Goal: Information Seeking & Learning: Learn about a topic

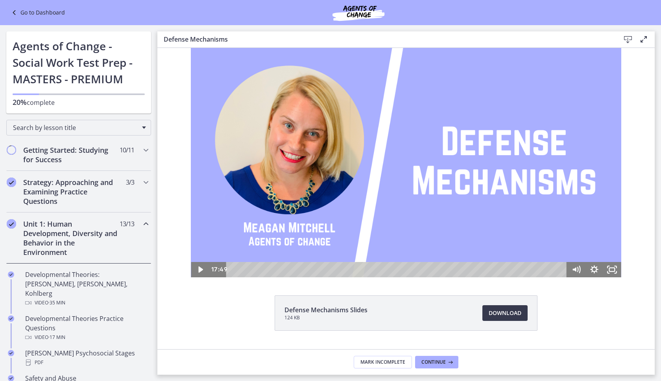
scroll to position [31, 0]
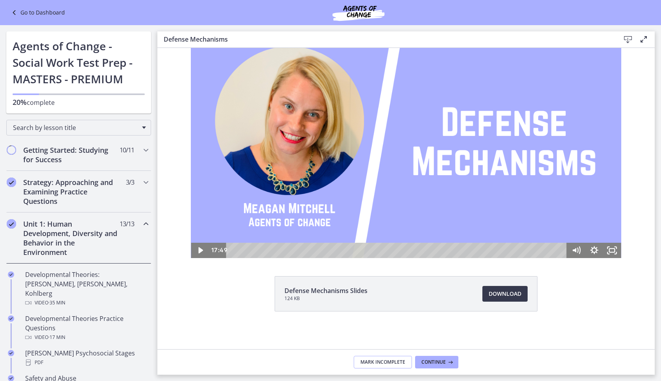
click at [343, 366] on button "Mark Incomplete" at bounding box center [383, 362] width 58 height 13
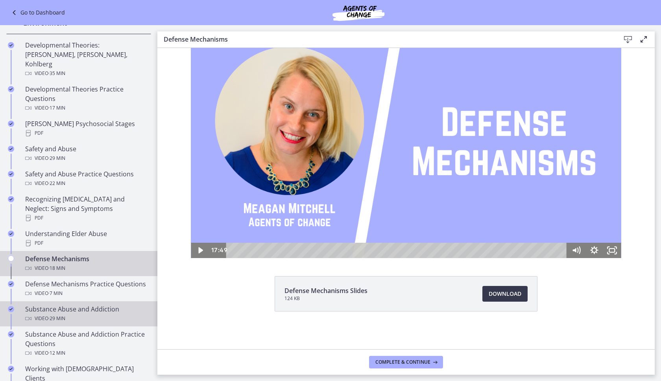
scroll to position [241, 0]
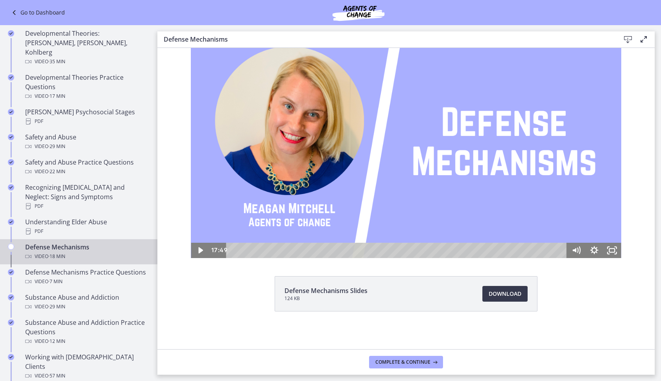
click at [88, 252] on div "Video · 18 min" at bounding box center [86, 256] width 123 height 9
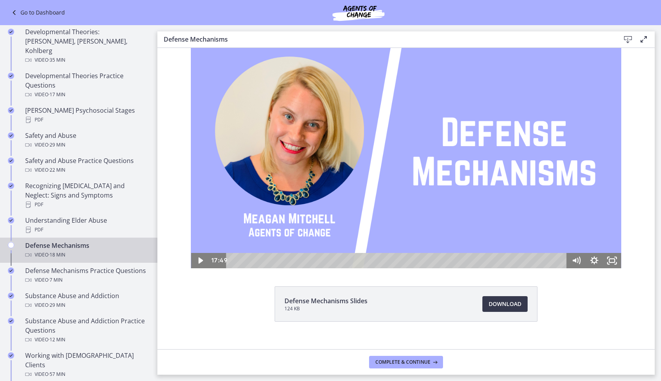
scroll to position [0, 0]
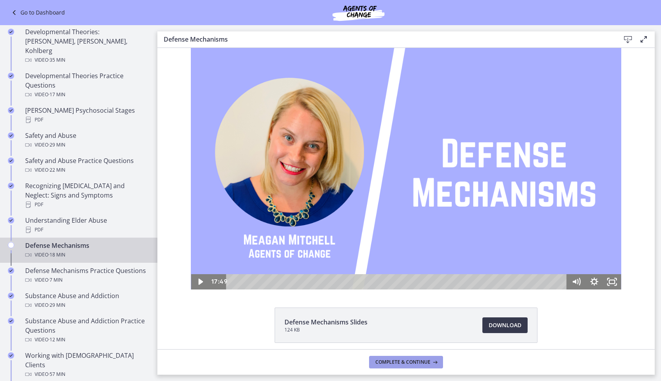
drag, startPoint x: 390, startPoint y: 366, endPoint x: 385, endPoint y: 366, distance: 5.5
click at [343, 366] on button "Complete & continue" at bounding box center [406, 362] width 74 height 13
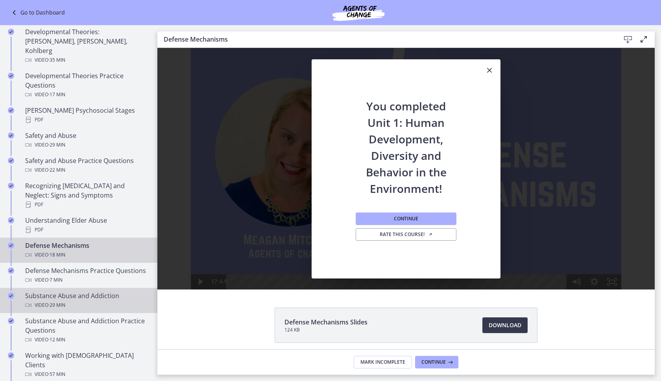
scroll to position [584, 0]
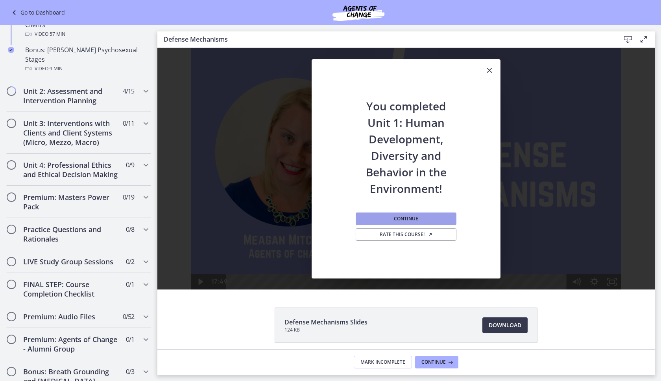
click at [343, 222] on button "Continue" at bounding box center [406, 219] width 101 height 13
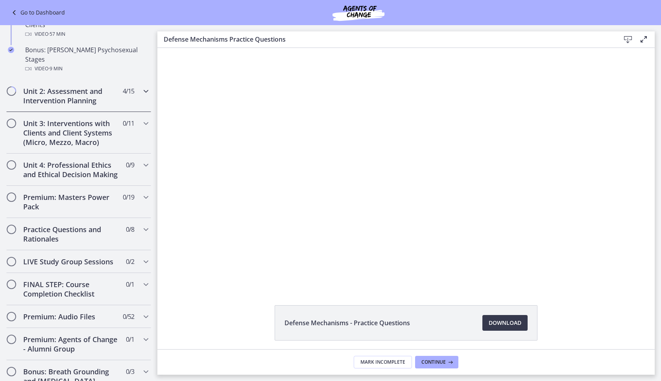
click at [82, 88] on div "Unit 2: Assessment and Intervention Planning 4 / 15 Completed" at bounding box center [78, 96] width 145 height 32
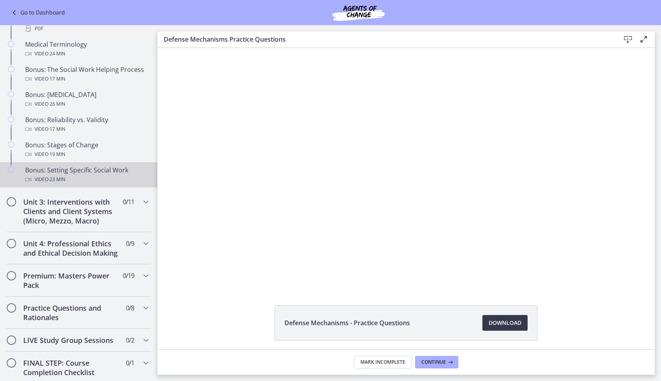
scroll to position [585, 0]
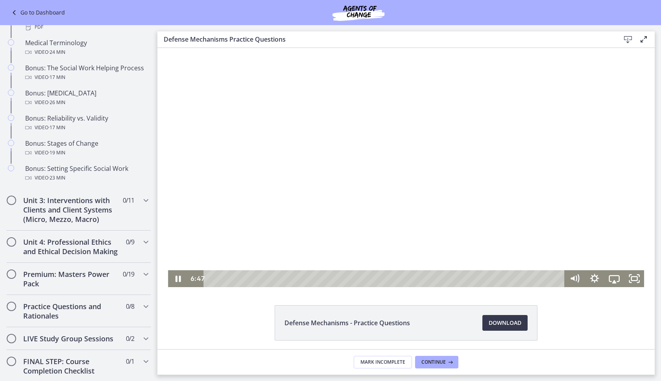
click at [328, 196] on div at bounding box center [406, 168] width 476 height 240
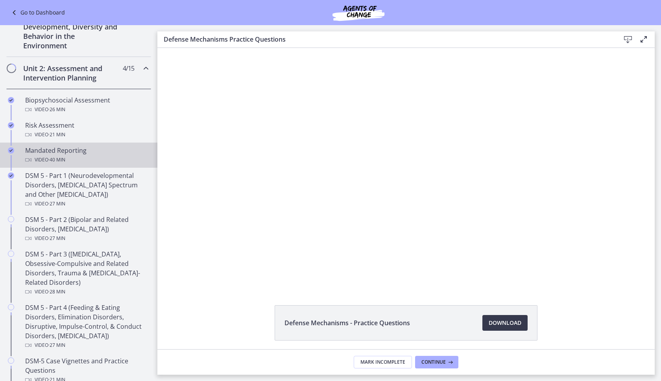
scroll to position [194, 0]
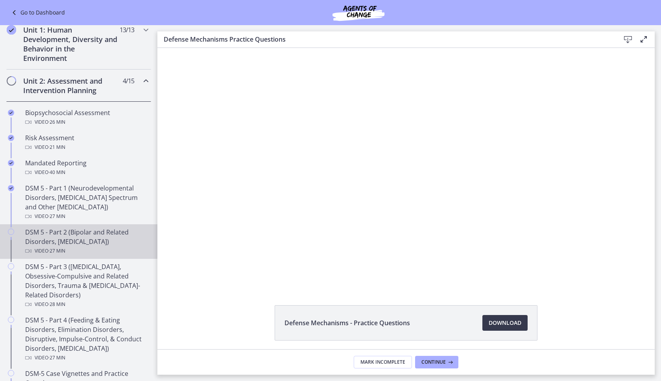
click at [98, 247] on div "Video · 27 min" at bounding box center [86, 251] width 123 height 9
click at [333, 215] on div at bounding box center [406, 168] width 426 height 240
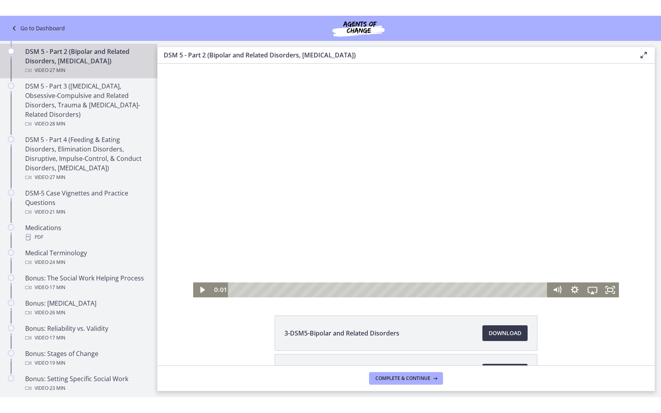
scroll to position [4, 0]
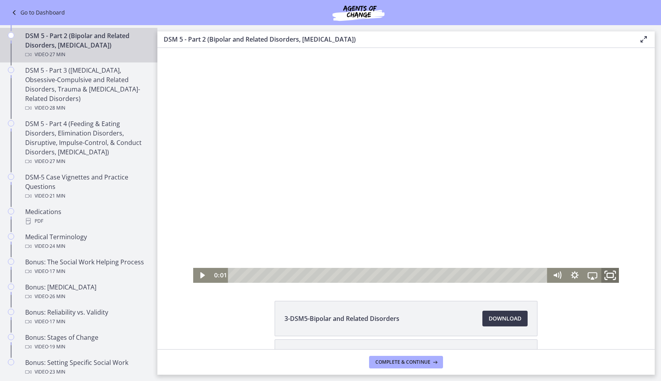
click at [343, 276] on icon "Fullscreen" at bounding box center [609, 276] width 21 height 18
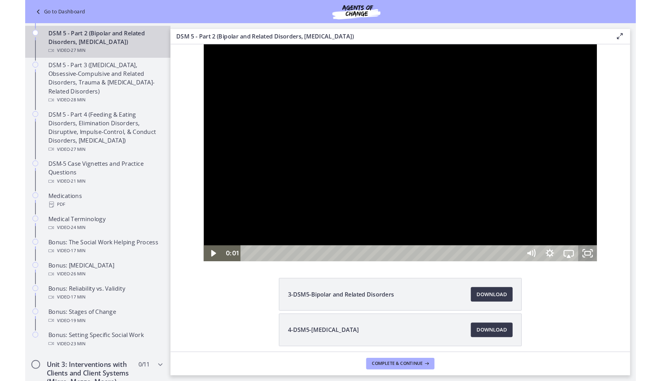
scroll to position [0, 0]
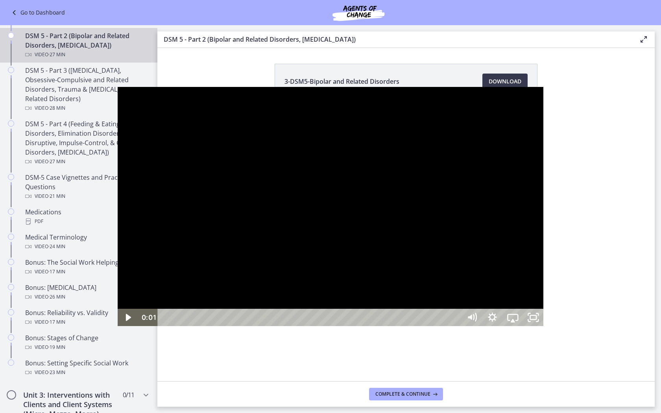
click at [343, 192] on div at bounding box center [331, 207] width 426 height 240
click at [343, 204] on div at bounding box center [331, 207] width 426 height 240
click at [267, 263] on div at bounding box center [331, 207] width 426 height 240
click at [343, 129] on div at bounding box center [331, 207] width 426 height 240
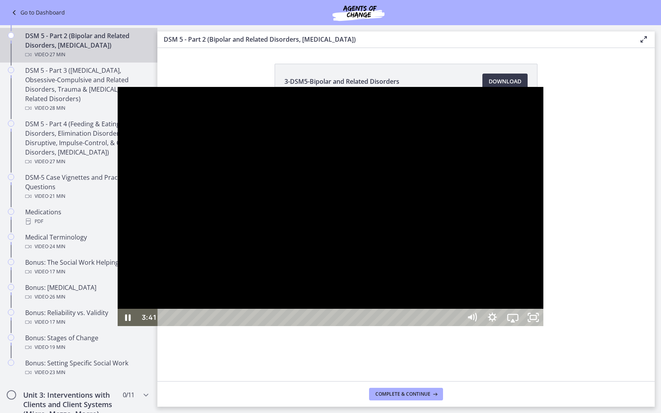
click at [343, 144] on div at bounding box center [331, 207] width 426 height 240
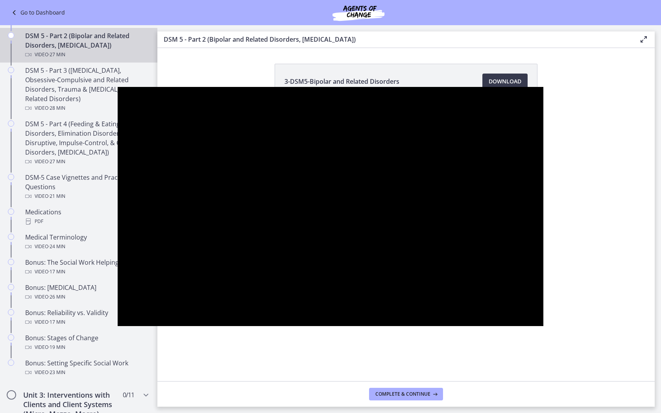
click at [244, 190] on div at bounding box center [331, 207] width 426 height 240
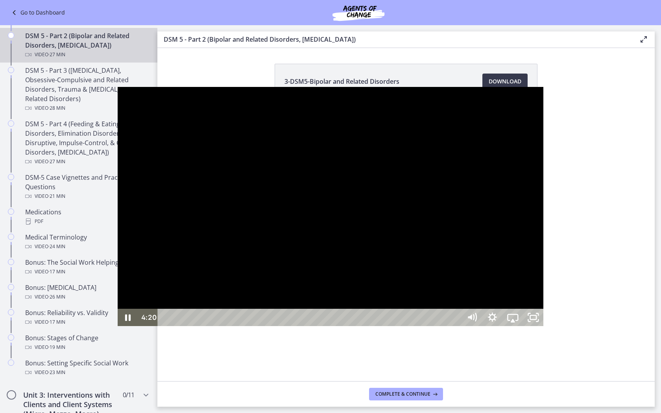
click at [338, 170] on div at bounding box center [331, 207] width 426 height 240
click at [118, 326] on div at bounding box center [331, 207] width 426 height 240
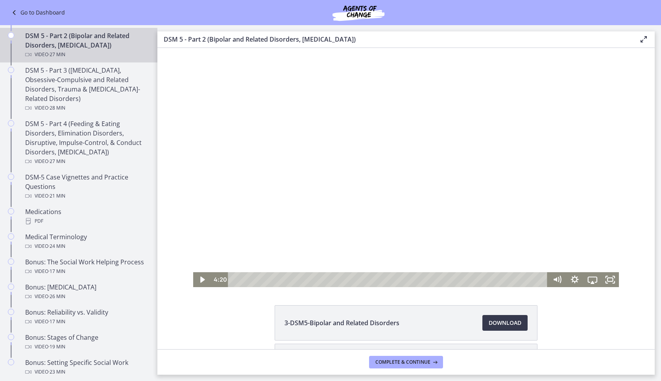
click at [343, 197] on div at bounding box center [406, 168] width 426 height 240
click at [343, 280] on rect "Fullscreen" at bounding box center [609, 280] width 5 height 4
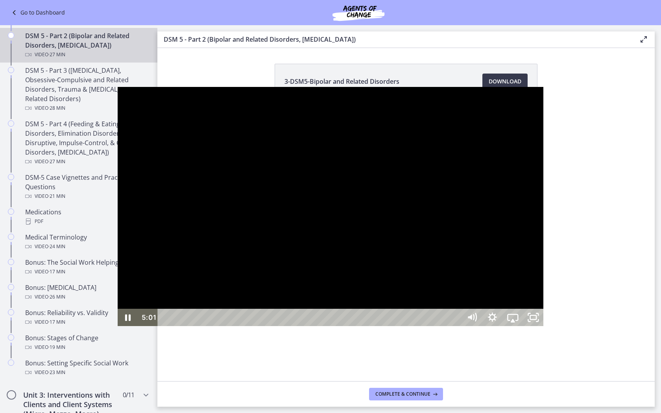
click at [343, 258] on div at bounding box center [331, 207] width 426 height 240
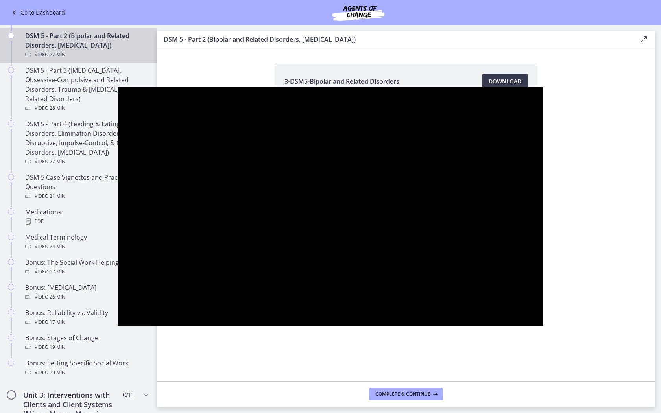
click at [343, 234] on div at bounding box center [331, 207] width 426 height 240
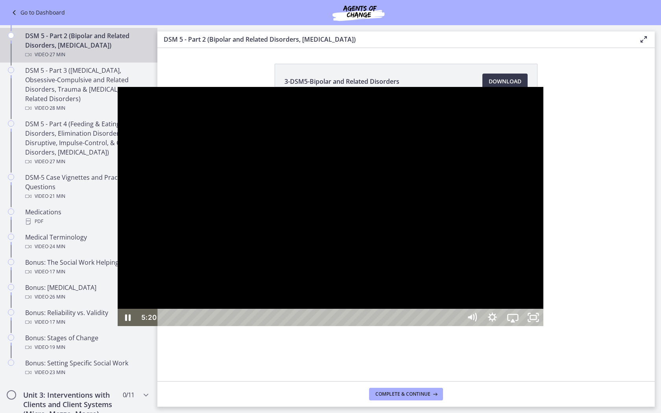
click at [206, 221] on div at bounding box center [331, 207] width 426 height 240
click at [180, 199] on div at bounding box center [331, 207] width 426 height 240
click at [240, 326] on div "10:01" at bounding box center [310, 317] width 291 height 17
click at [234, 326] on div "9:41" at bounding box center [310, 317] width 291 height 17
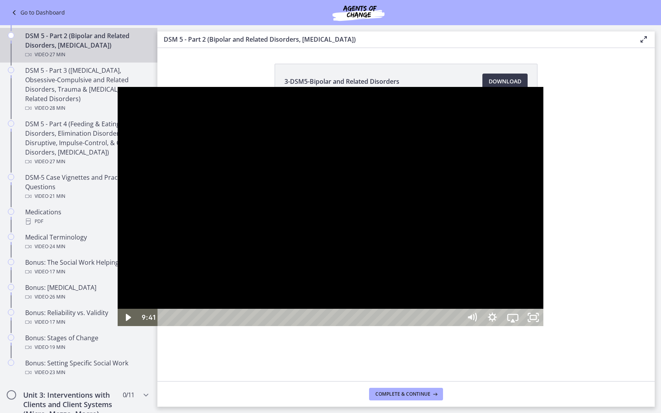
click at [263, 288] on div at bounding box center [331, 207] width 426 height 240
click at [290, 295] on div at bounding box center [331, 207] width 426 height 240
click at [343, 114] on div at bounding box center [331, 207] width 426 height 240
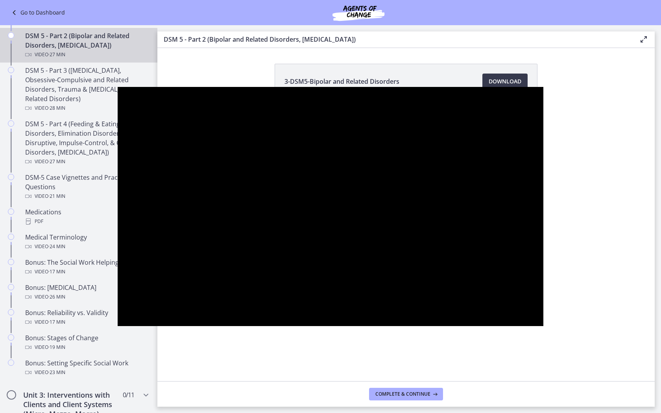
click at [306, 119] on div at bounding box center [331, 207] width 426 height 240
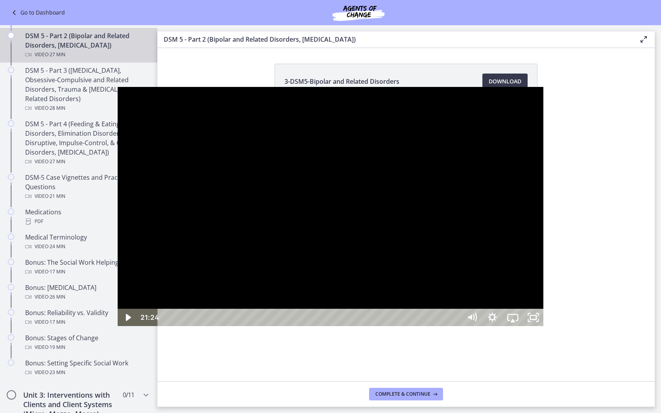
click at [343, 326] on div "23:07" at bounding box center [310, 317] width 291 height 17
click at [343, 326] on div "24:16" at bounding box center [310, 317] width 291 height 17
click at [343, 320] on rect "Unfullscreen" at bounding box center [532, 317] width 7 height 5
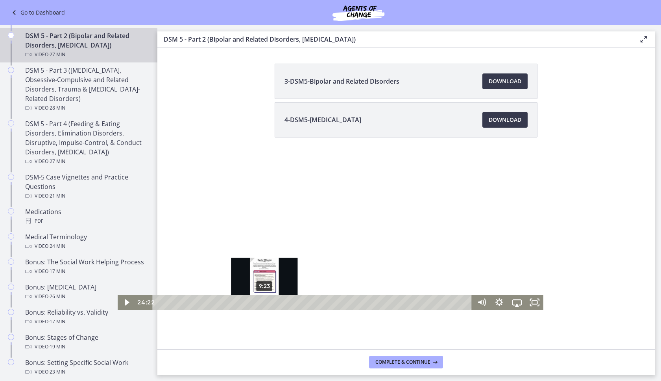
scroll to position [68, 0]
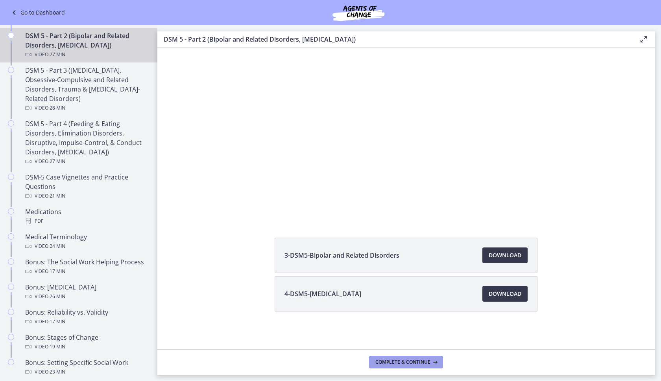
click at [343, 364] on span "Complete & continue" at bounding box center [402, 362] width 55 height 6
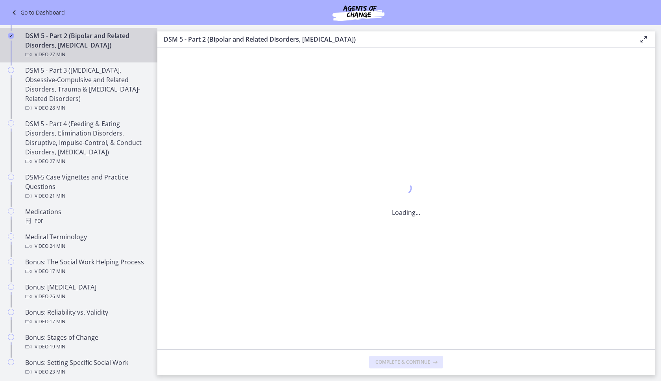
scroll to position [0, 0]
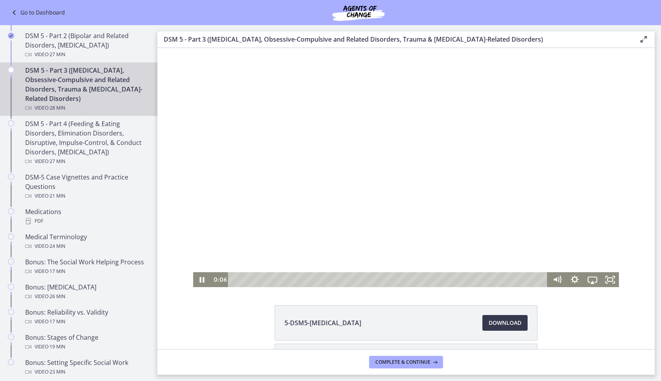
click at [343, 209] on div at bounding box center [406, 168] width 426 height 240
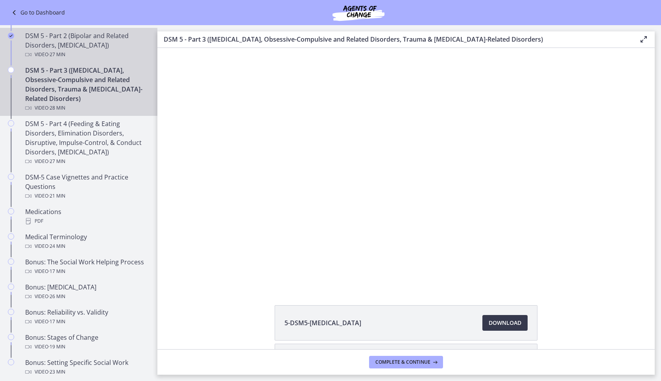
click at [74, 29] on link "DSM 5 - Part 2 (Bipolar and Related Disorders, [MEDICAL_DATA]) Video · 27 min" at bounding box center [78, 45] width 157 height 35
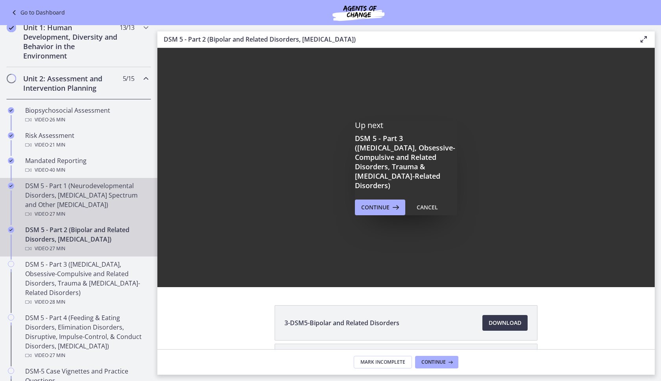
click at [83, 208] on div "DSM 5 - Part 1 (Neurodevelopmental Disorders, [MEDICAL_DATA] Spectrum and Other…" at bounding box center [86, 200] width 123 height 38
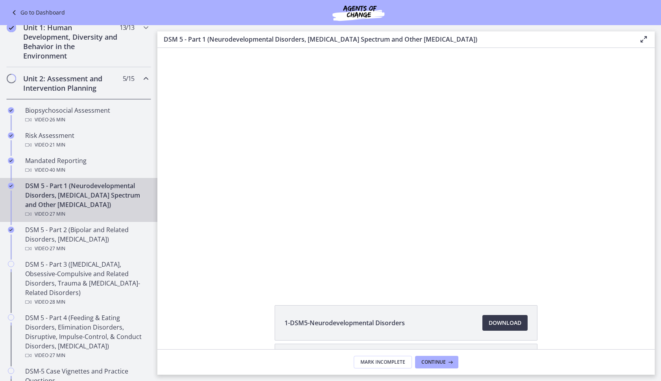
drag, startPoint x: 512, startPoint y: 35, endPoint x: 207, endPoint y: 41, distance: 304.4
click at [207, 41] on h3 "DSM 5 - Part 1 (Neurodevelopmental Disorders, [MEDICAL_DATA] Spectrum and Other…" at bounding box center [395, 39] width 462 height 9
copy h3 "(Neurodevelopmental Disorders, [MEDICAL_DATA] Spectrum and Other [MEDICAL_DATA])"
click at [343, 158] on div at bounding box center [406, 168] width 426 height 240
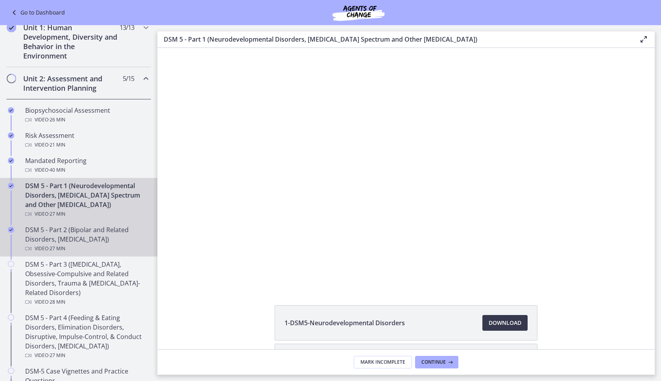
click at [72, 241] on div "DSM 5 - Part 2 (Bipolar and Related Disorders, [MEDICAL_DATA]) Video · 27 min" at bounding box center [86, 239] width 123 height 28
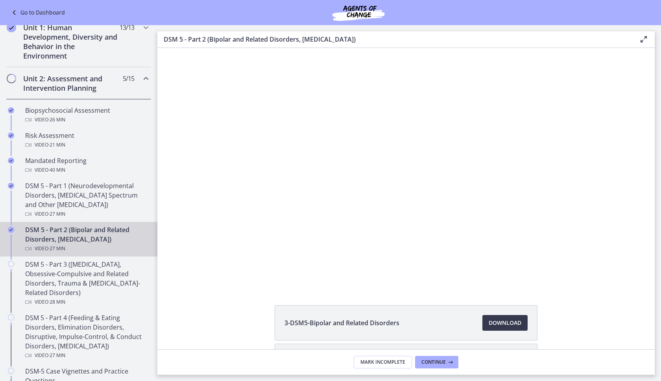
click at [343, 182] on div "Click for sound @keyframes VOLUME_SMALL_WAVE_FLASH { 0% { opacity: 0; } 33% { o…" at bounding box center [406, 168] width 426 height 240
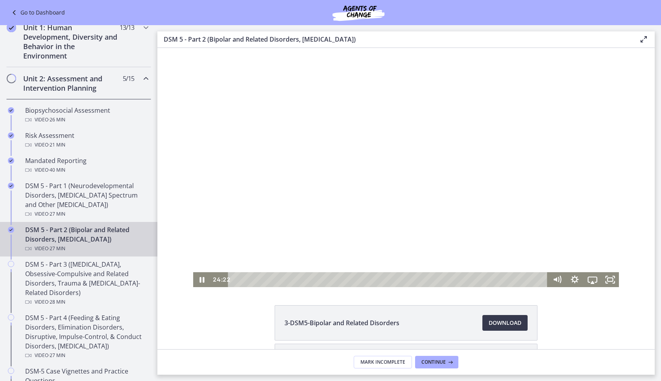
click at [343, 124] on div at bounding box center [406, 168] width 426 height 240
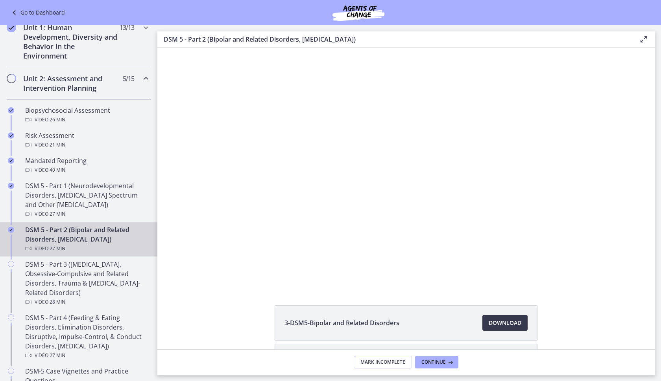
drag, startPoint x: 380, startPoint y: 43, endPoint x: 203, endPoint y: 43, distance: 177.8
click at [201, 43] on h3 "DSM 5 - Part 2 (Bipolar and Related Disorders, [MEDICAL_DATA])" at bounding box center [395, 39] width 462 height 9
click at [208, 41] on h3 "DSM 5 - Part 2 (Bipolar and Related Disorders, [MEDICAL_DATA])" at bounding box center [395, 39] width 462 height 9
drag, startPoint x: 210, startPoint y: 40, endPoint x: 367, endPoint y: 39, distance: 157.7
click at [343, 39] on h3 "DSM 5 - Part 2 (Bipolar and Related Disorders, [MEDICAL_DATA])" at bounding box center [395, 39] width 462 height 9
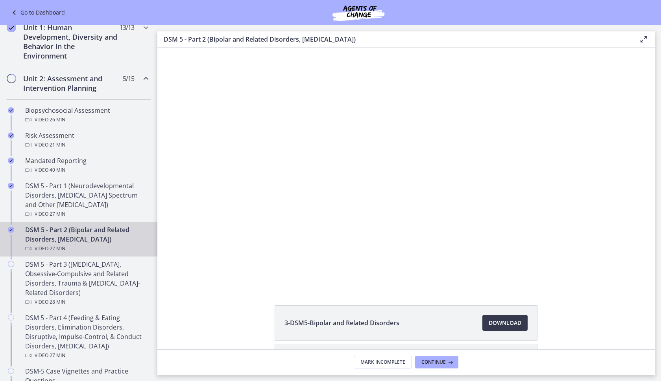
copy h3 "Bipolar and Related Disorders, [MEDICAL_DATA]"
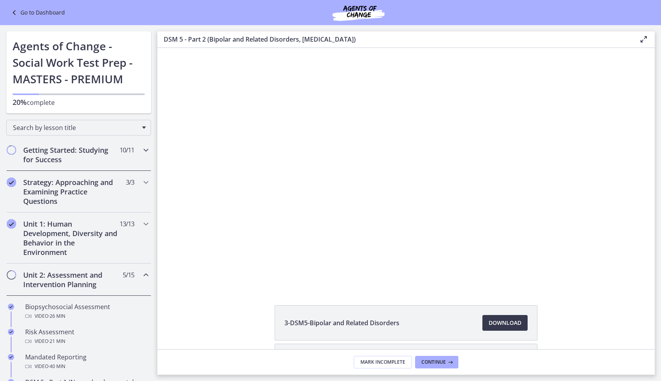
click at [86, 153] on h2 "Getting Started: Studying for Success" at bounding box center [71, 155] width 96 height 19
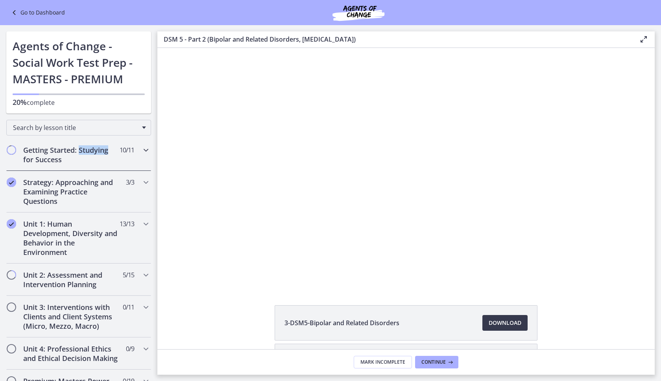
click at [86, 153] on h2 "Getting Started: Studying for Success" at bounding box center [71, 155] width 96 height 19
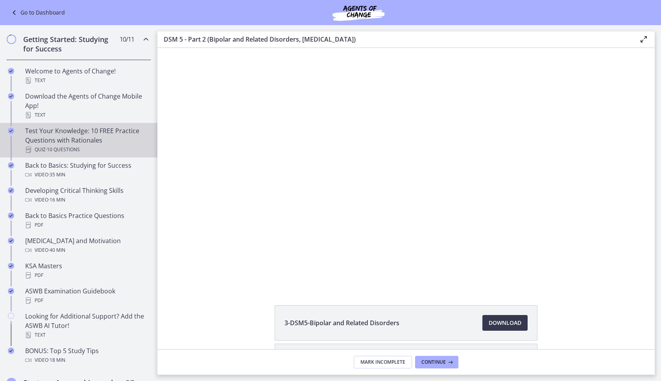
scroll to position [132, 0]
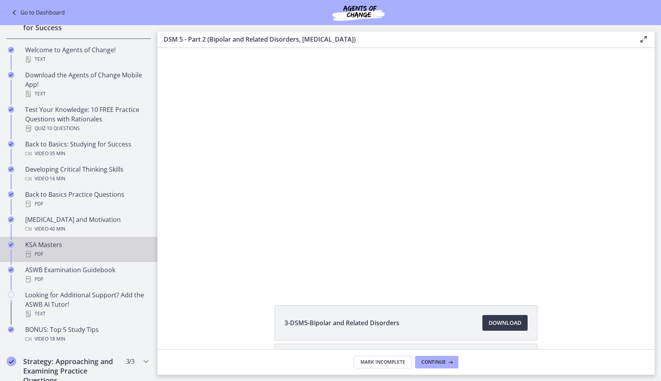
click at [90, 241] on div "KSA Masters PDF" at bounding box center [86, 249] width 123 height 19
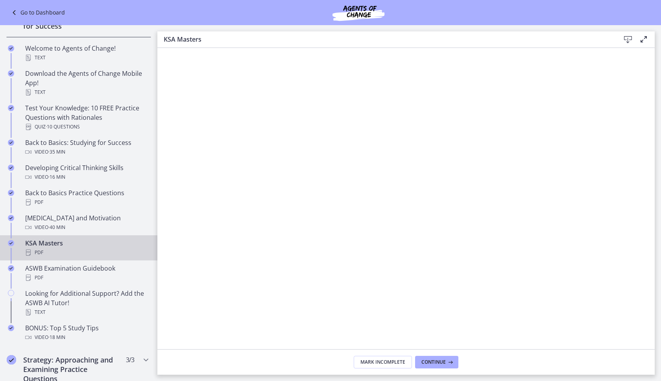
scroll to position [135, 0]
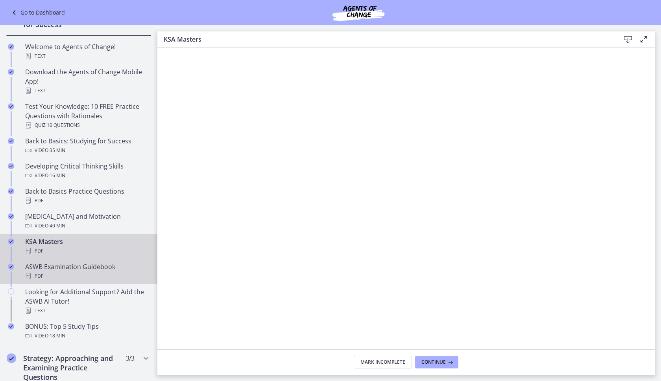
click at [94, 271] on div "ASWB Examination Guidebook PDF" at bounding box center [86, 271] width 123 height 19
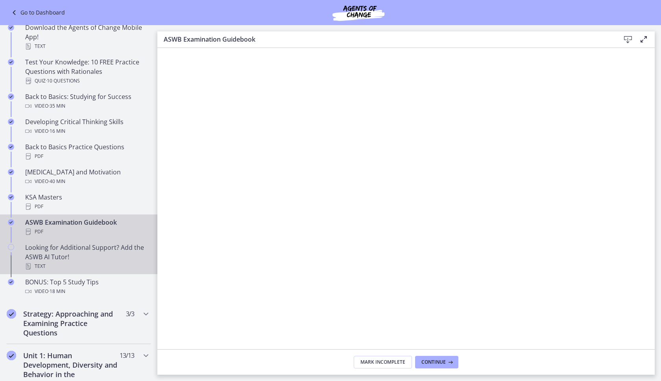
scroll to position [208, 0]
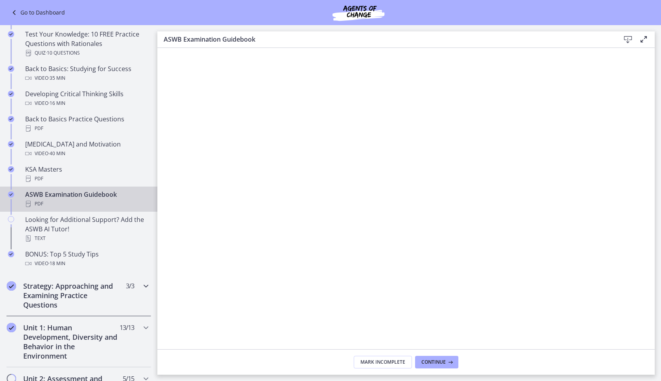
click at [87, 302] on h2 "Strategy: Approaching and Examining Practice Questions" at bounding box center [71, 296] width 96 height 28
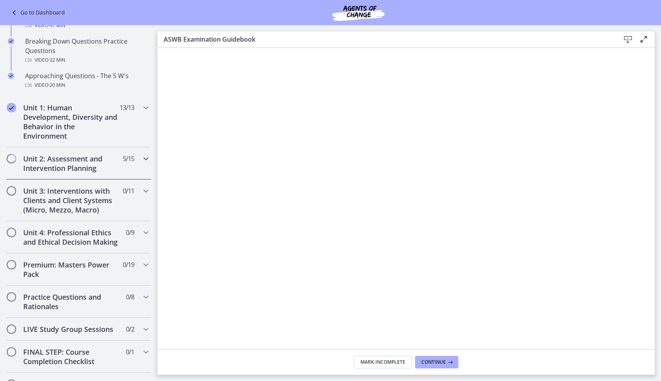
click at [78, 172] on h2 "Unit 2: Assessment and Intervention Planning" at bounding box center [71, 163] width 96 height 19
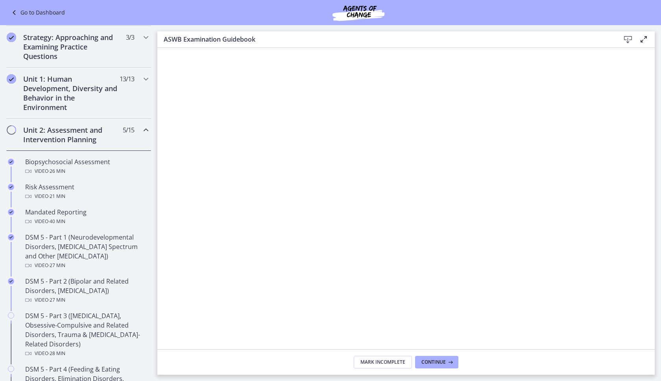
scroll to position [75, 0]
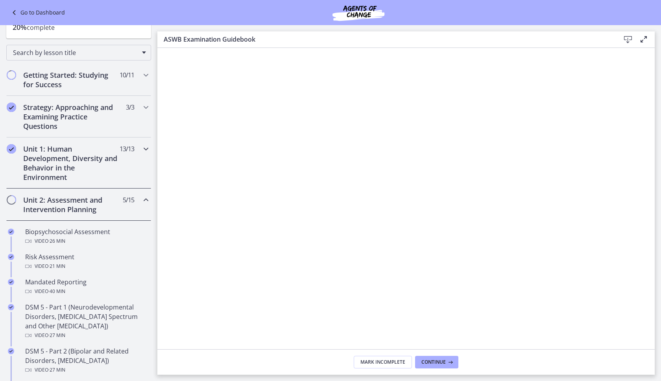
click at [68, 148] on h2 "Unit 1: Human Development, Diversity and Behavior in the Environment" at bounding box center [71, 163] width 96 height 38
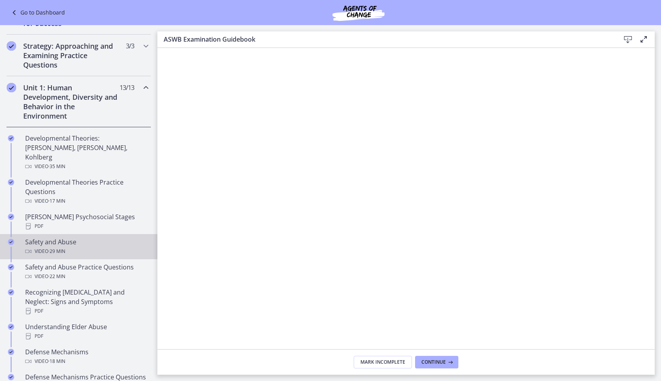
scroll to position [0, 0]
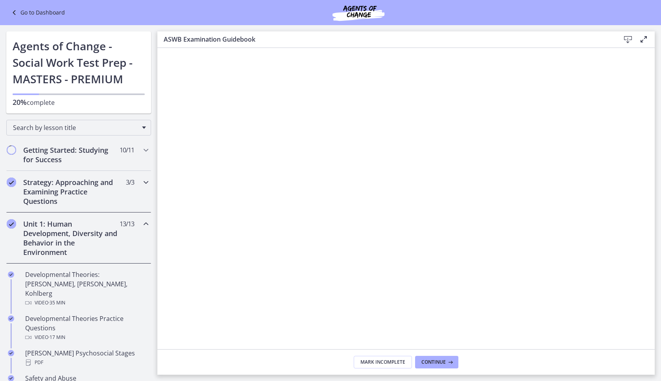
click at [84, 201] on h2 "Strategy: Approaching and Examining Practice Questions" at bounding box center [71, 192] width 96 height 28
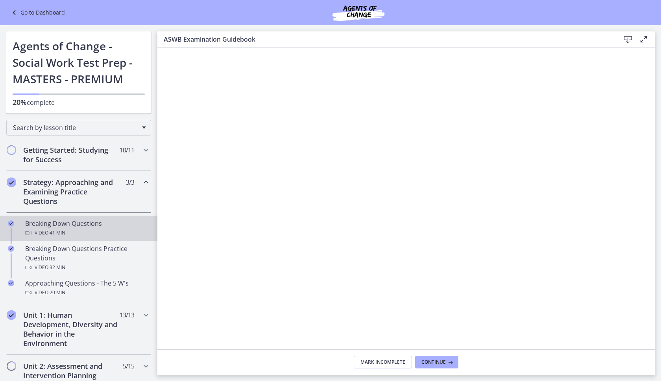
click at [96, 231] on div "Video · 41 min" at bounding box center [86, 232] width 123 height 9
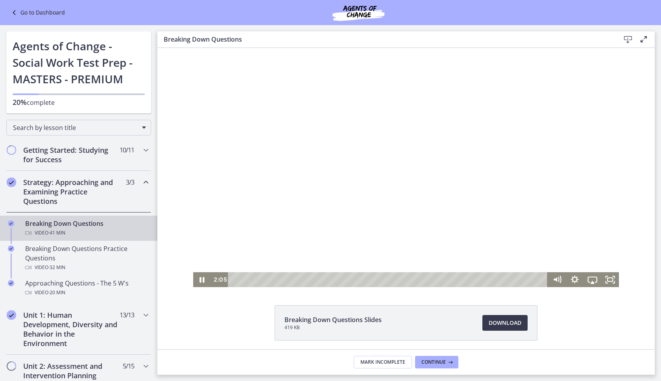
click at [280, 216] on div at bounding box center [406, 168] width 426 height 240
